Goal: Find specific page/section

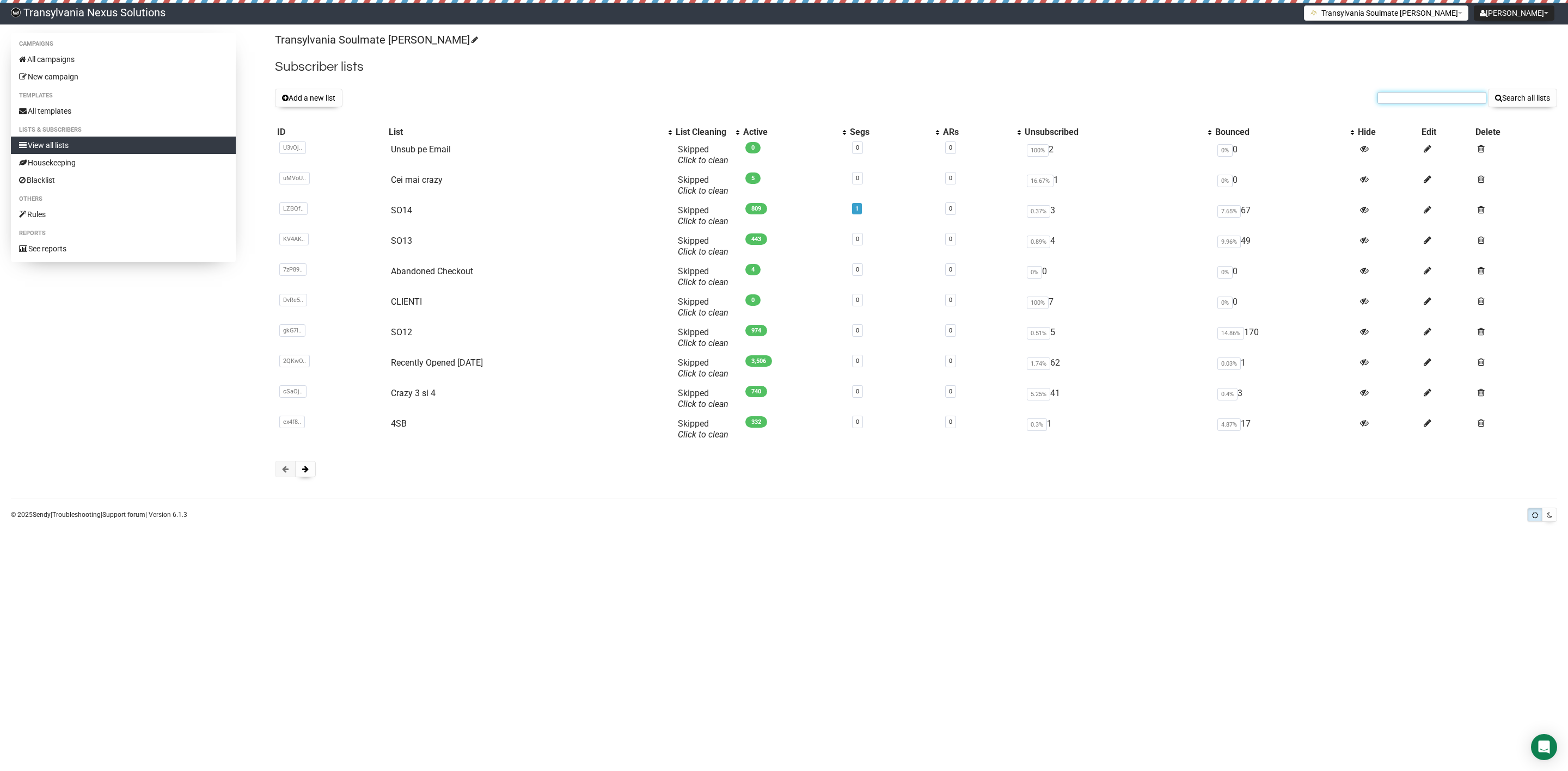
click at [1408, 93] on input "text" at bounding box center [1432, 98] width 109 height 12
paste input "[PERSON_NAME][EMAIL_ADDRESS][DOMAIN_NAME]"
type input "[PERSON_NAME][EMAIL_ADDRESS][DOMAIN_NAME]"
click at [1496, 96] on icon "submit" at bounding box center [1499, 98] width 7 height 7
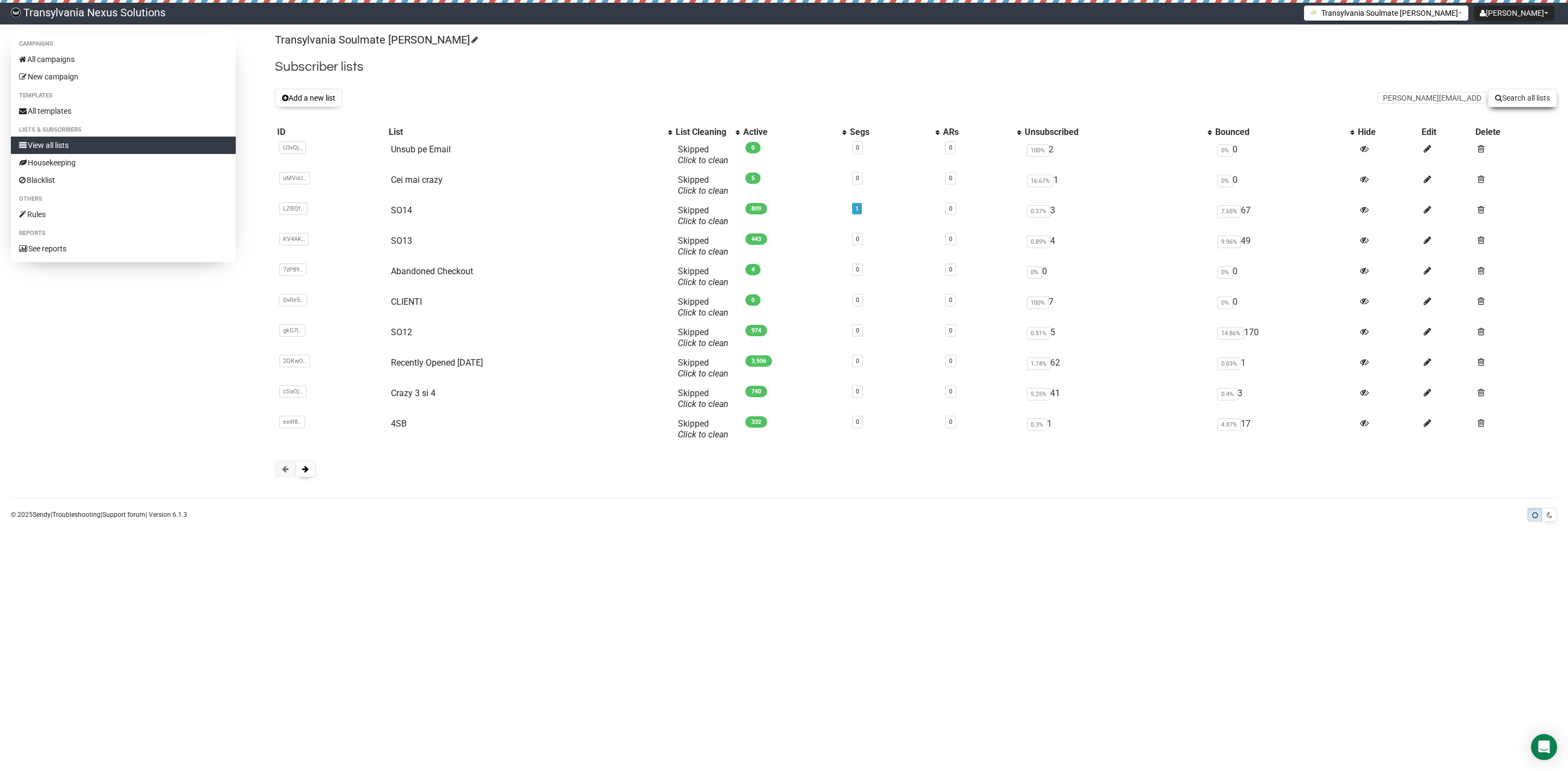
scroll to position [0, 0]
click at [442, 275] on link "Abandoned Checkout" at bounding box center [431, 271] width 82 height 10
click at [1516, 95] on button "Search all lists" at bounding box center [1523, 98] width 69 height 18
click at [409, 268] on link "Abandoned Checkout" at bounding box center [431, 271] width 82 height 10
